Goal: Task Accomplishment & Management: Use online tool/utility

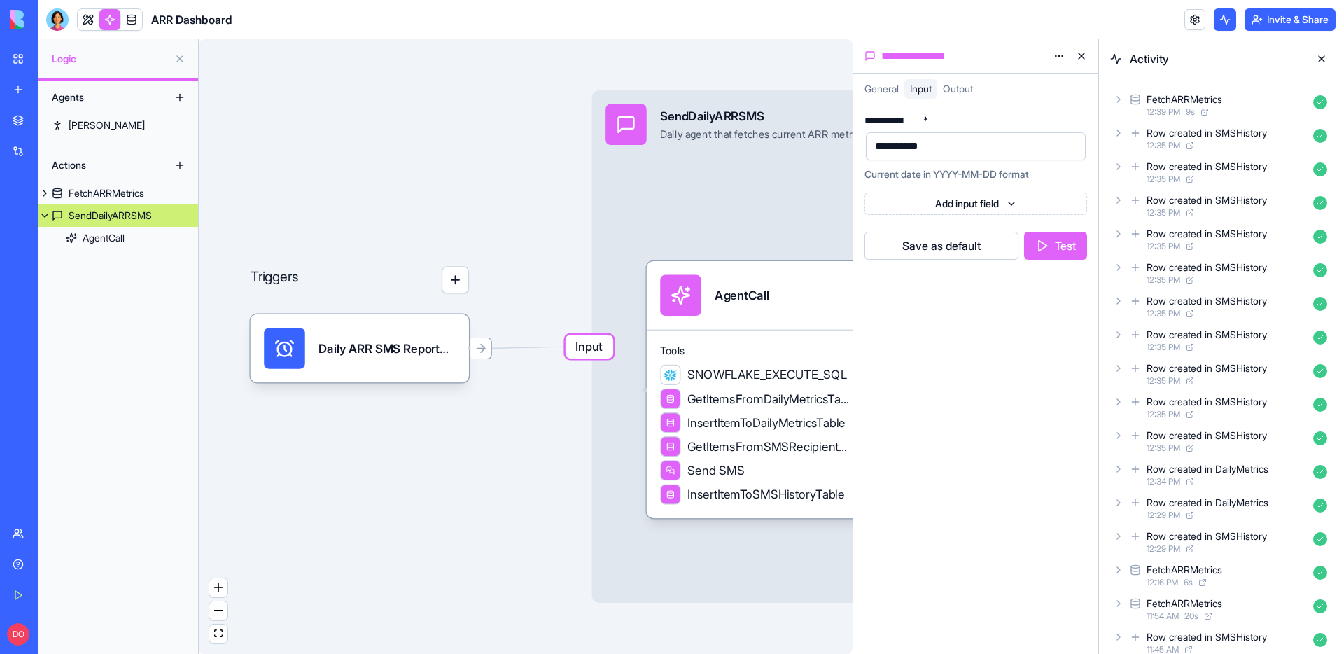
scroll to position [959, 0]
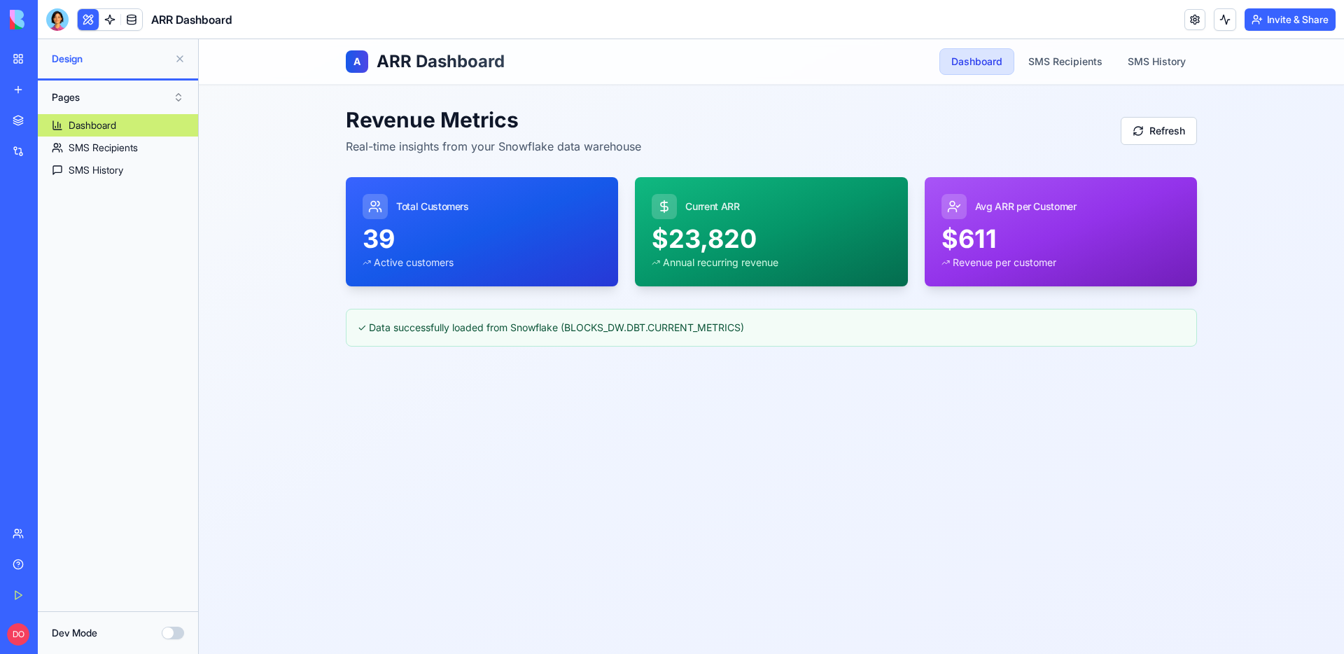
click at [277, 265] on div "A ARR Dashboard Dashboard SMS Recipients SMS History Revenue Metrics Real-time …" at bounding box center [771, 346] width 1145 height 614
click at [455, 433] on div "A ARR Dashboard Dashboard SMS Recipients SMS History Revenue Metrics Real-time …" at bounding box center [771, 346] width 1145 height 614
click at [484, 433] on div "A ARR Dashboard Dashboard SMS Recipients SMS History Revenue Metrics Real-time …" at bounding box center [771, 346] width 1145 height 614
click at [113, 18] on link at bounding box center [109, 19] width 21 height 21
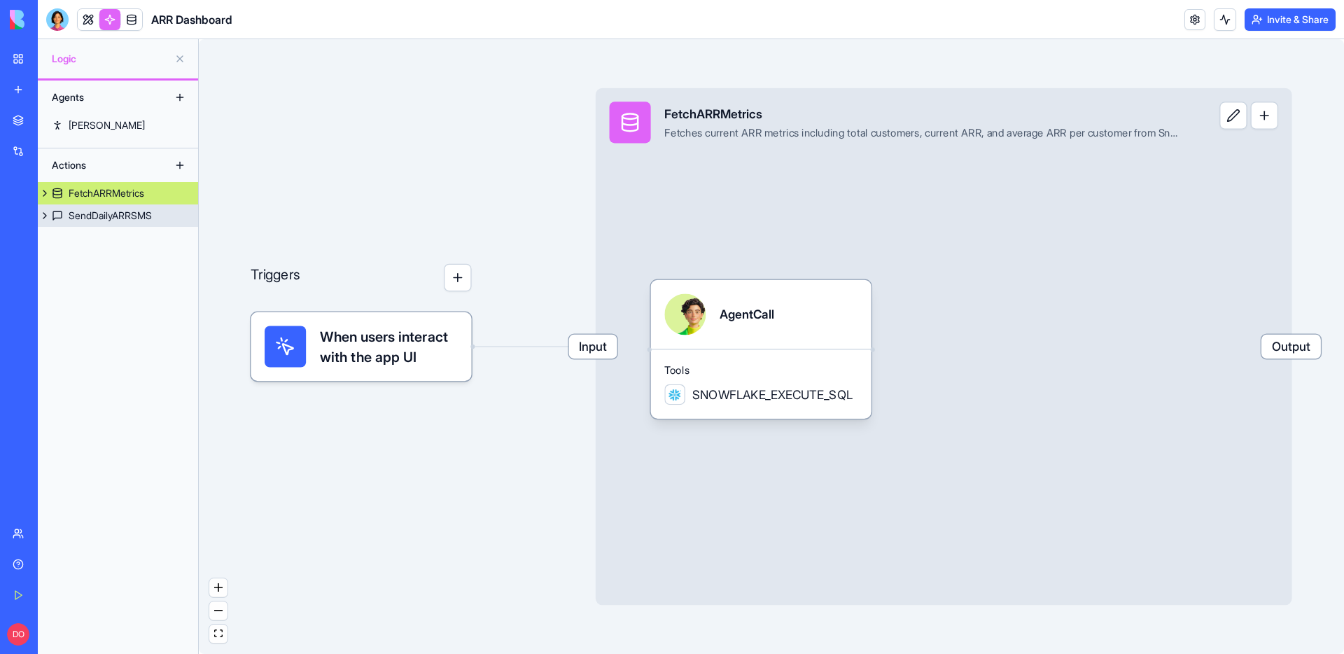
click at [108, 209] on div "SendDailyARRSMS" at bounding box center [110, 216] width 83 height 14
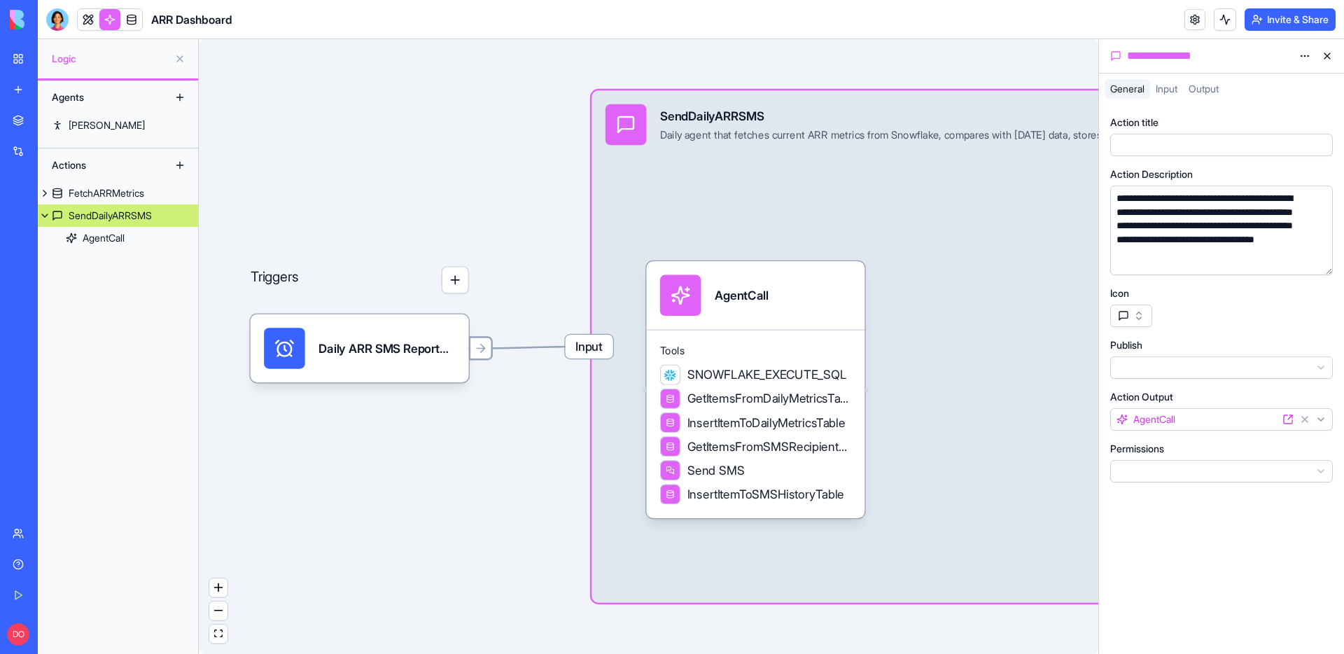
click at [484, 352] on icon at bounding box center [481, 349] width 14 height 14
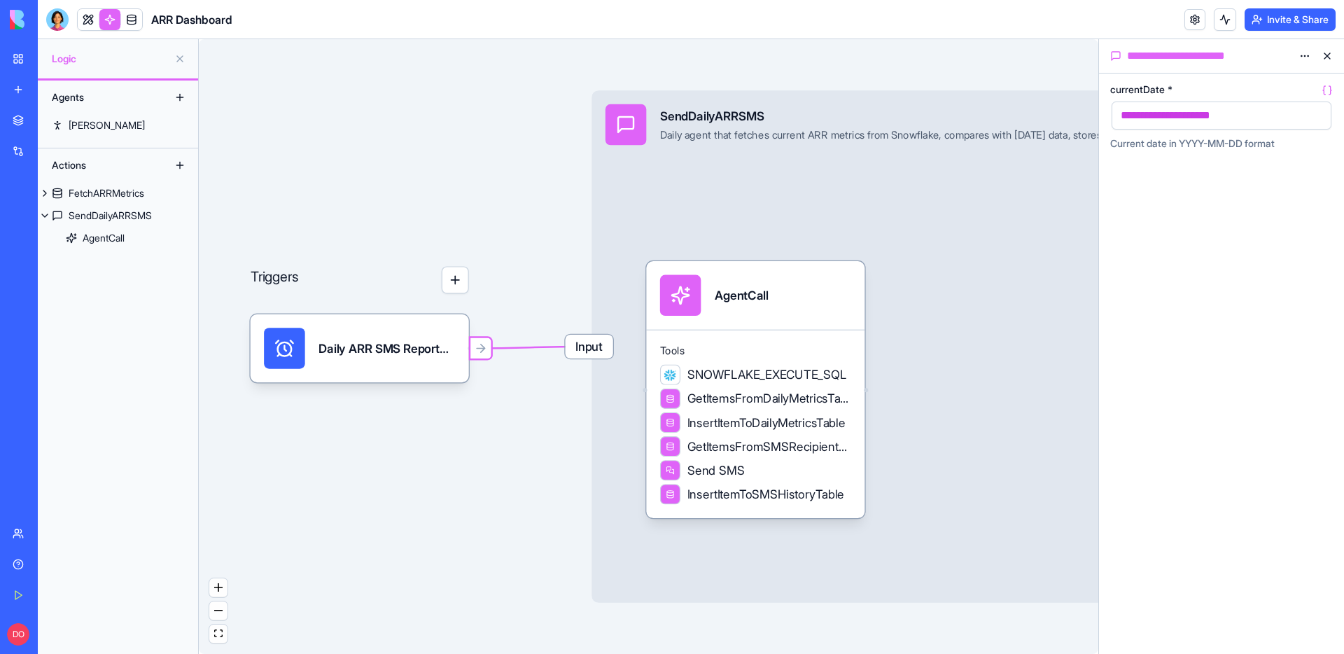
click at [1321, 116] on button "button" at bounding box center [1317, 115] width 22 height 22
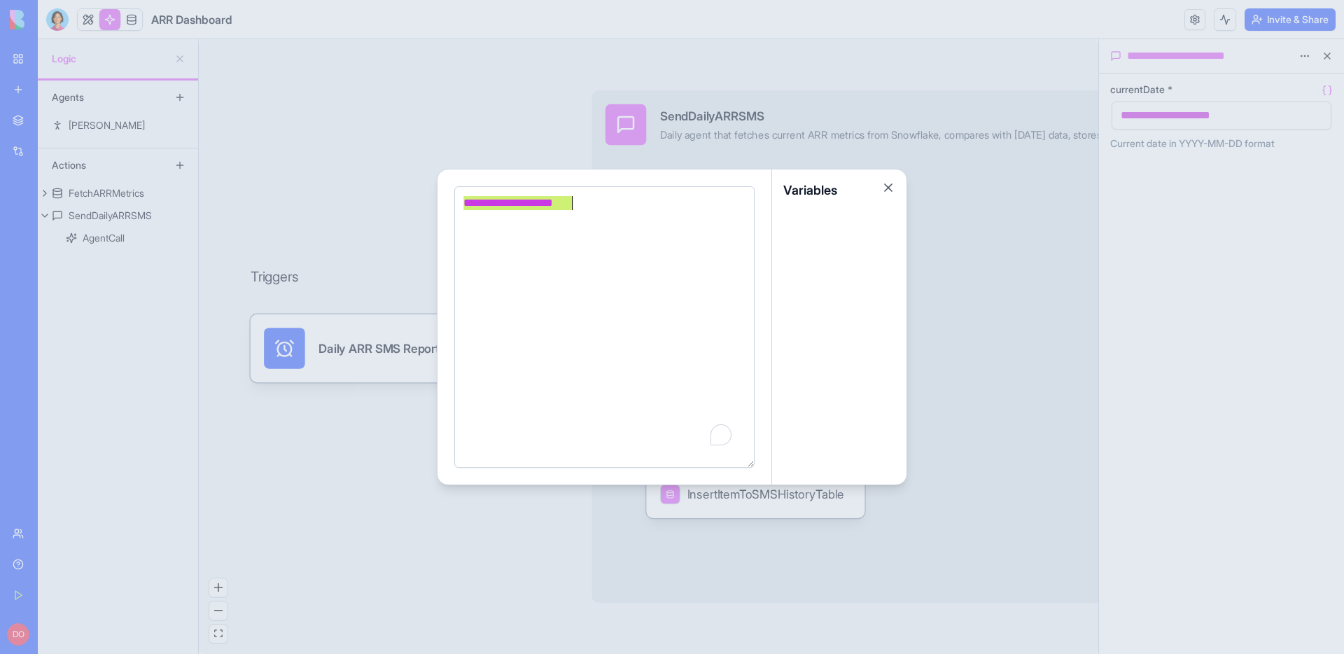
click at [588, 227] on div "**********" at bounding box center [602, 326] width 286 height 263
click at [586, 210] on div "**********" at bounding box center [602, 321] width 286 height 263
click at [589, 199] on div "**********" at bounding box center [602, 197] width 286 height 15
click at [817, 223] on div at bounding box center [839, 342] width 134 height 273
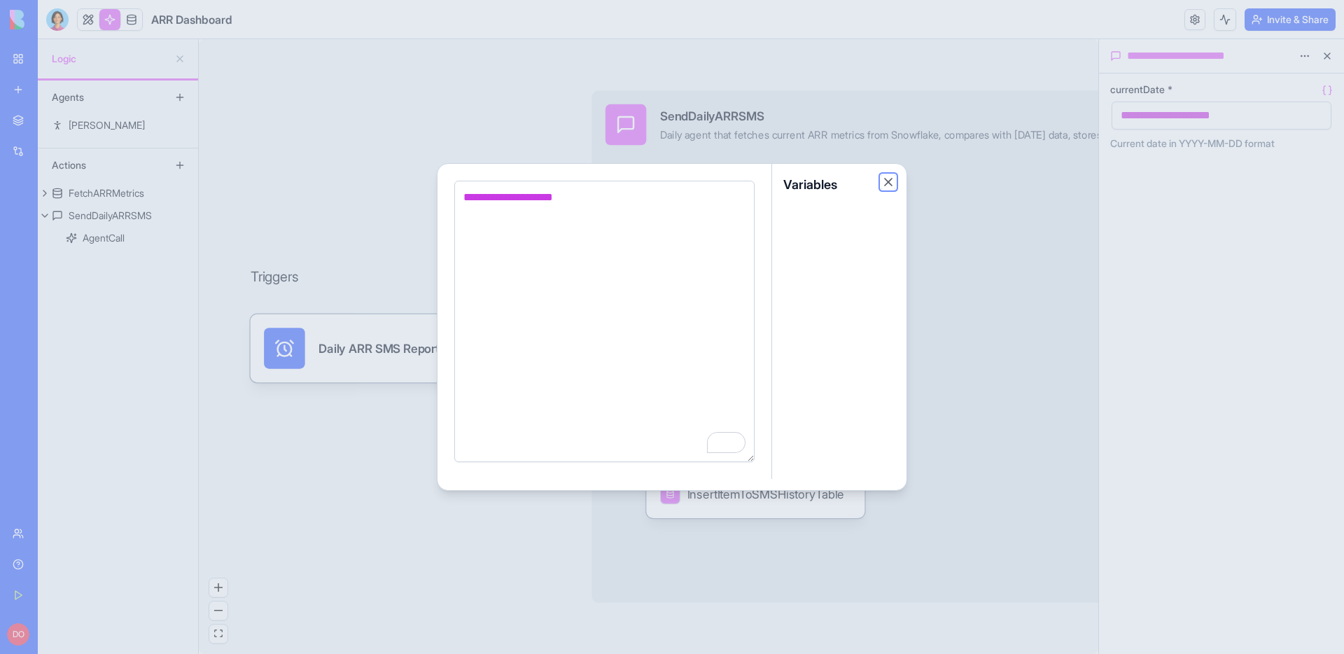
click at [890, 182] on button "Close" at bounding box center [888, 182] width 14 height 14
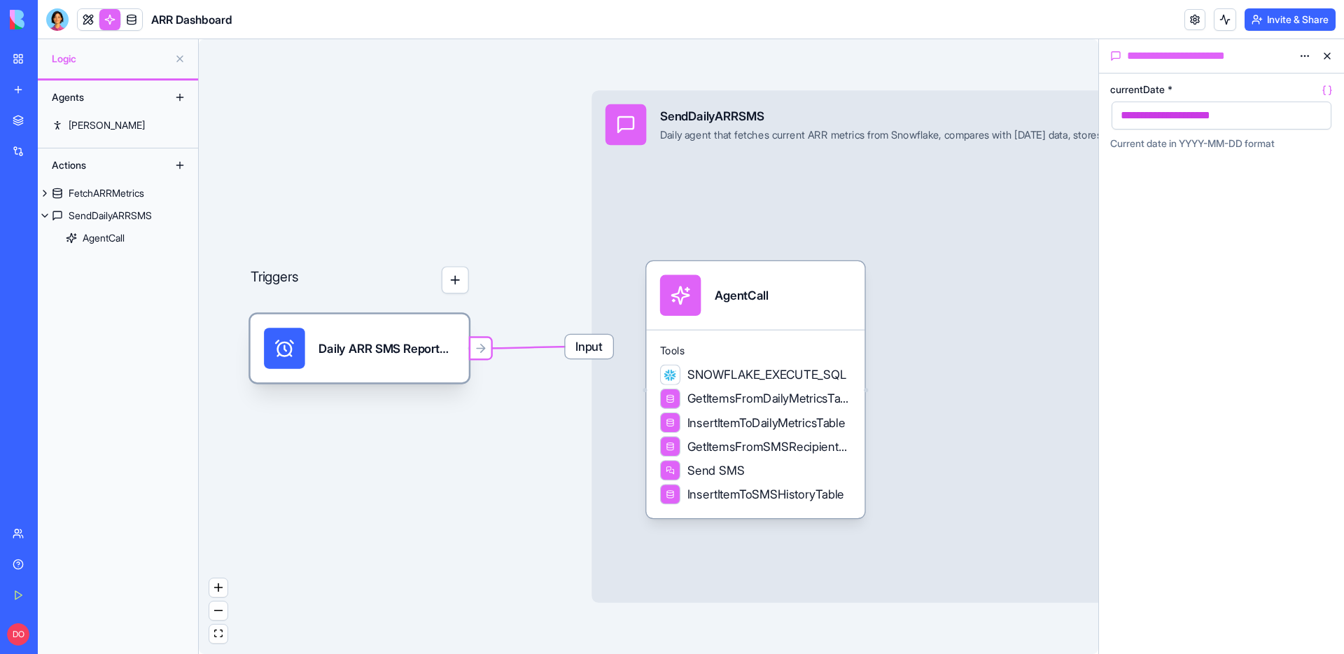
click at [402, 342] on div "Daily ARR SMS ReportTrigger" at bounding box center [386, 347] width 136 height 17
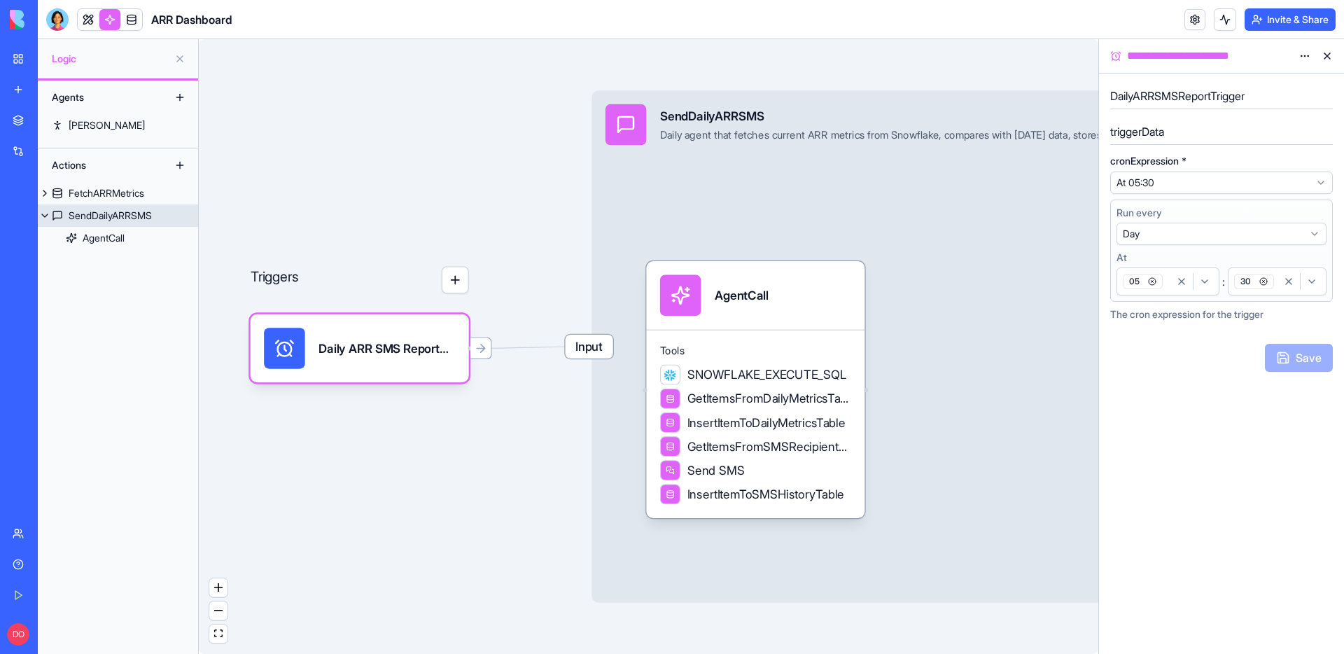
click at [580, 351] on span "Input" at bounding box center [589, 347] width 48 height 24
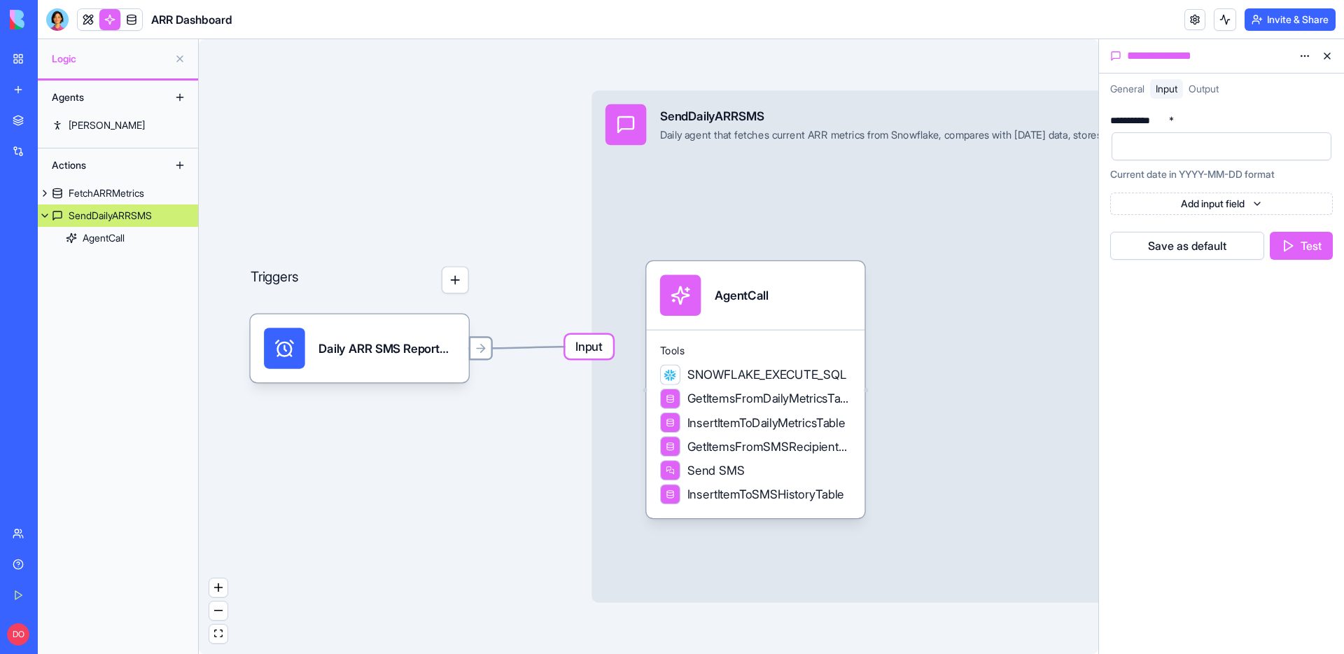
click at [491, 352] on div at bounding box center [481, 348] width 24 height 24
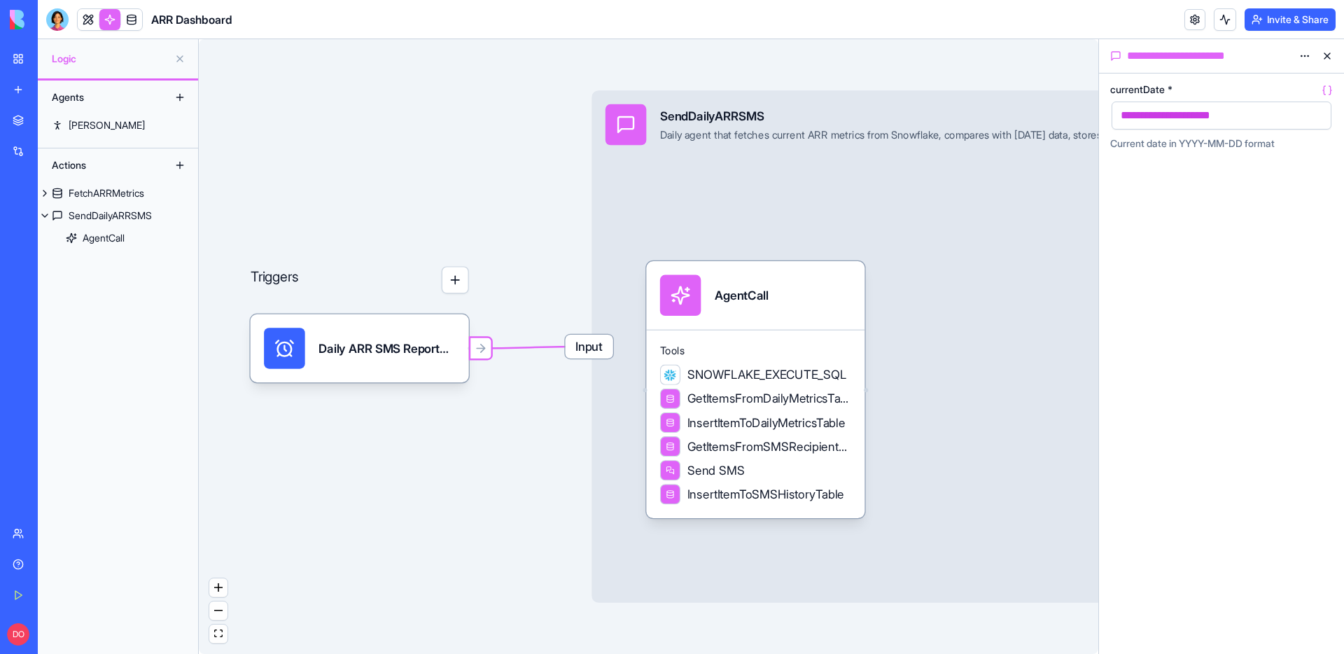
click at [1316, 113] on button "button" at bounding box center [1317, 115] width 22 height 22
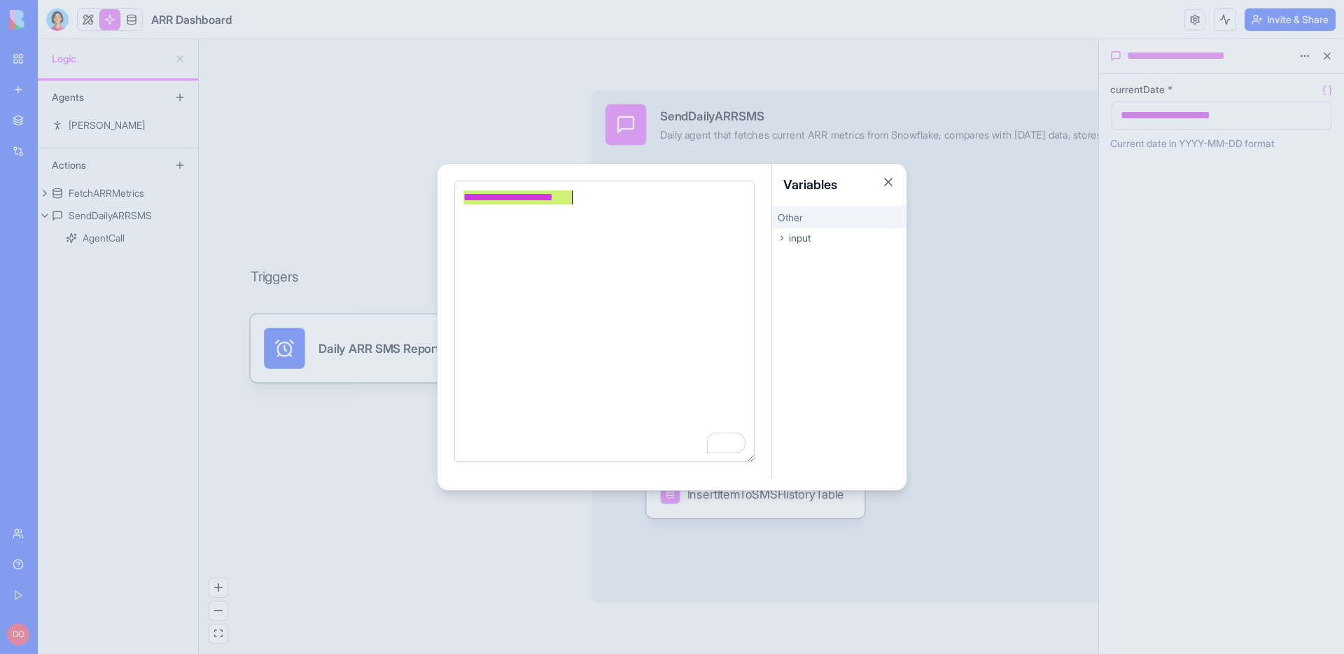
click at [781, 239] on icon at bounding box center [782, 238] width 2 height 4
click at [887, 181] on button "Close" at bounding box center [888, 182] width 14 height 14
